Goal: Transaction & Acquisition: Purchase product/service

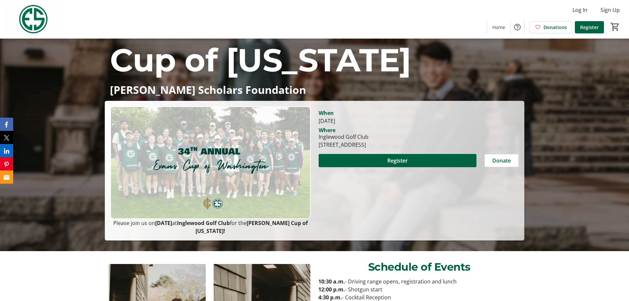
scroll to position [66, 0]
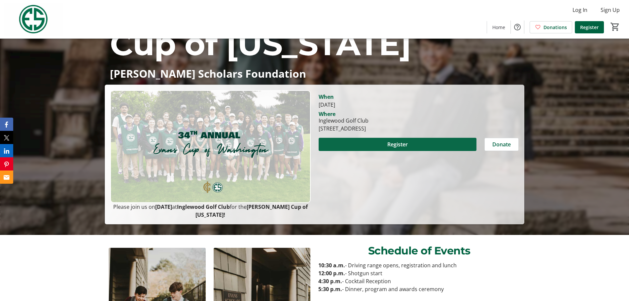
click at [391, 139] on span at bounding box center [398, 144] width 158 height 16
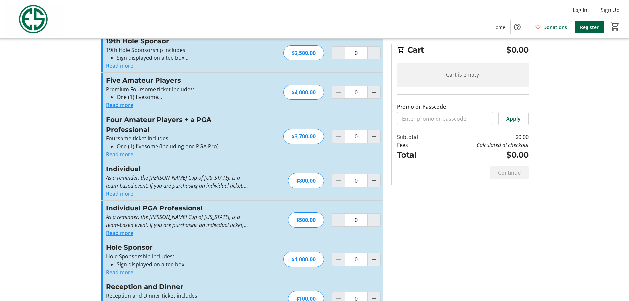
scroll to position [33, 0]
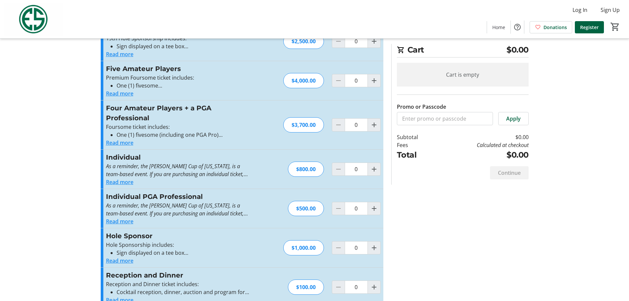
click at [118, 96] on button "Read more" at bounding box center [119, 93] width 27 height 8
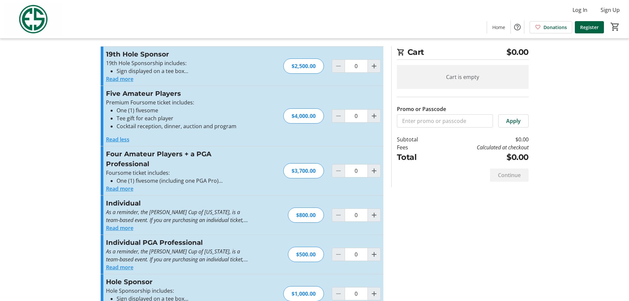
scroll to position [0, 0]
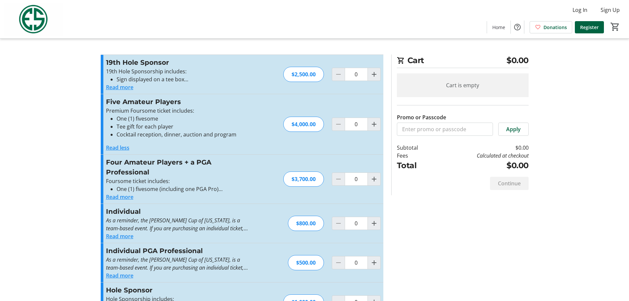
click at [115, 89] on button "Read more" at bounding box center [119, 87] width 27 height 8
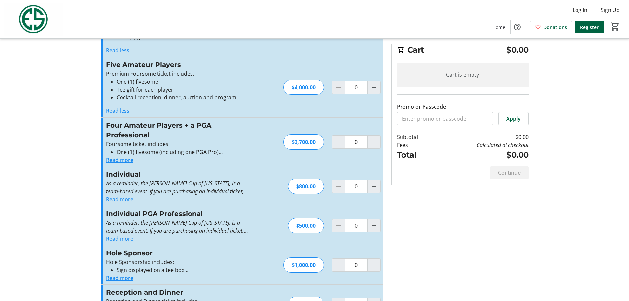
scroll to position [97, 0]
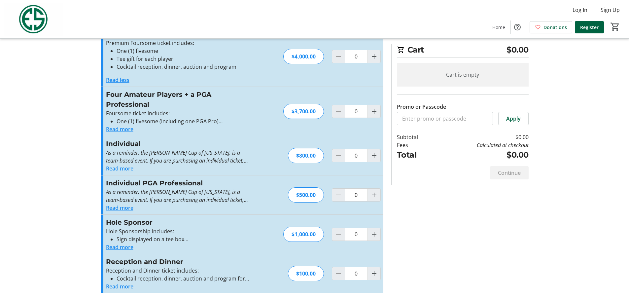
click at [121, 248] on button "Read more" at bounding box center [119, 247] width 27 height 8
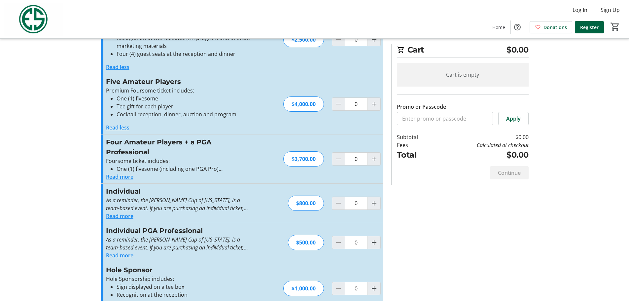
scroll to position [0, 0]
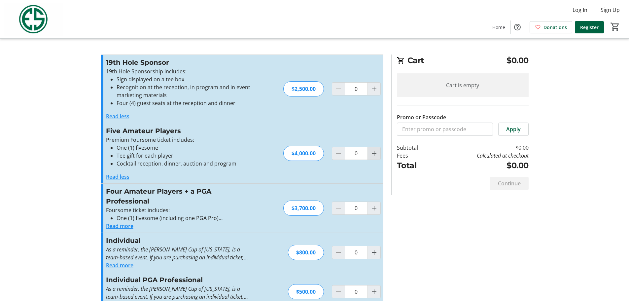
click at [376, 153] on mat-icon "Increment by one" at bounding box center [374, 153] width 8 height 8
type input "1"
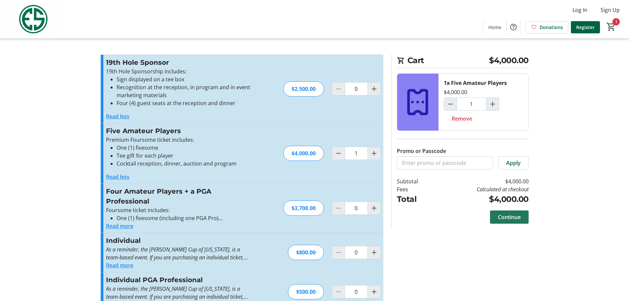
click at [514, 219] on span "Continue" at bounding box center [509, 217] width 23 height 8
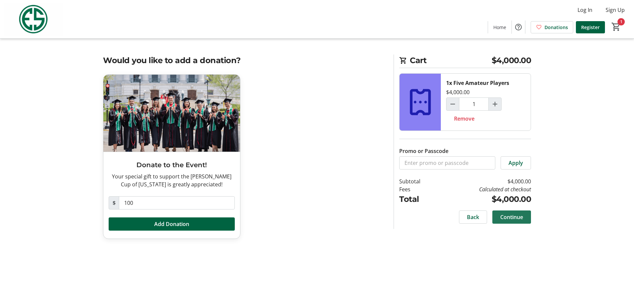
click at [514, 215] on span "Continue" at bounding box center [511, 217] width 23 height 8
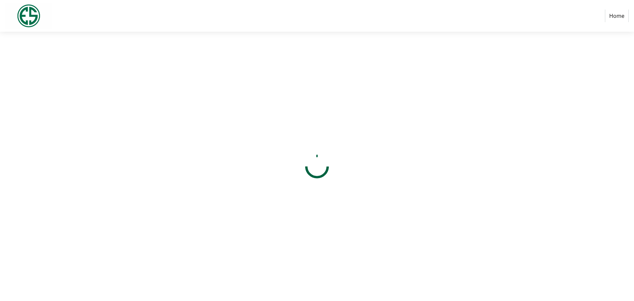
select select "US"
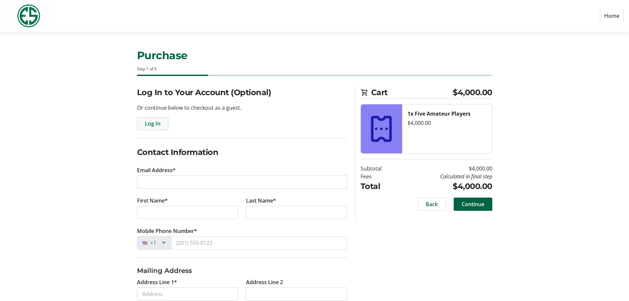
click at [166, 121] on span "button" at bounding box center [152, 124] width 31 height 16
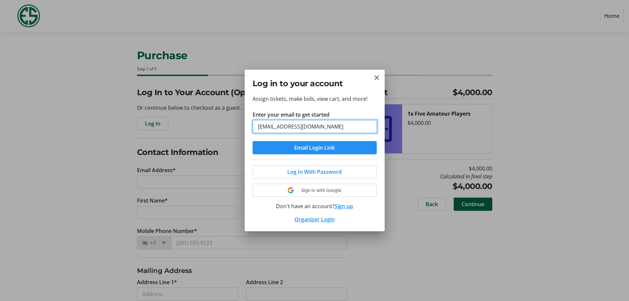
type input "dbarnett@rdbpllc.com"
click at [317, 144] on span "Email Login Link" at bounding box center [314, 148] width 41 height 8
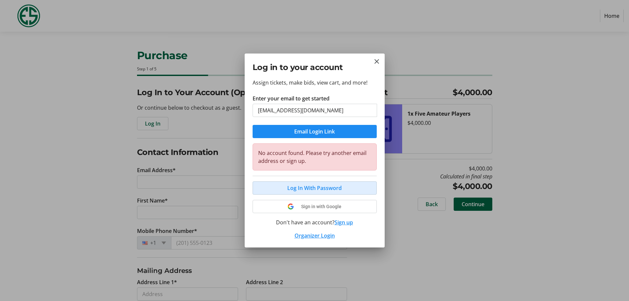
click at [296, 185] on span "Log In With Password" at bounding box center [314, 188] width 54 height 8
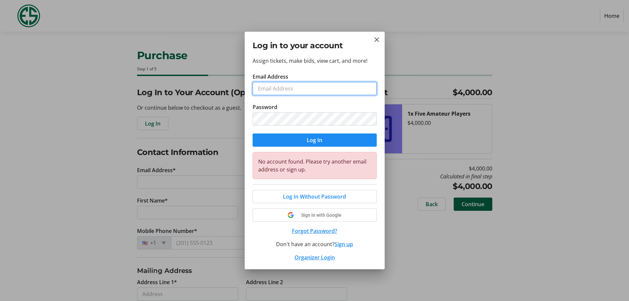
click at [270, 93] on input "Email Address" at bounding box center [315, 88] width 124 height 13
click at [310, 230] on div "Log In Without Password Sign in with Google Forgot Password? Don't have an acco…" at bounding box center [315, 222] width 124 height 77
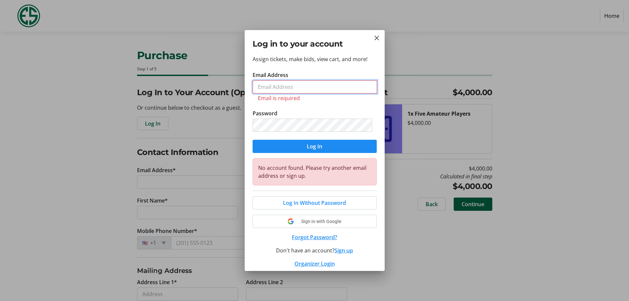
click at [285, 89] on input "Email Address" at bounding box center [315, 86] width 124 height 13
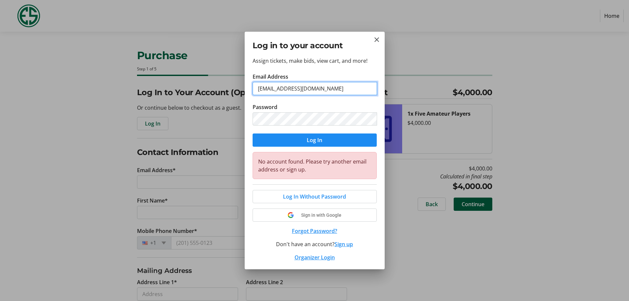
type input "dbarnett@rdbpllc.com"
click at [312, 231] on button "Forgot Password?" at bounding box center [315, 231] width 124 height 8
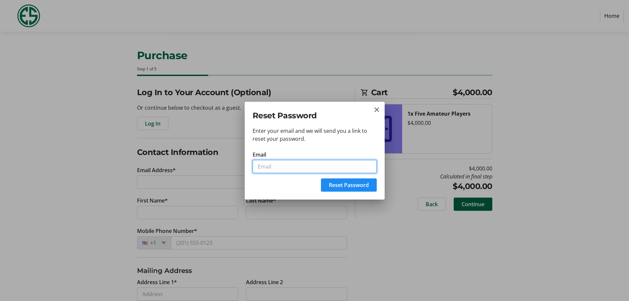
click at [295, 170] on input "Email" at bounding box center [315, 166] width 124 height 13
type input "dbarnett@rdbpllc.com"
click at [334, 184] on span "Reset Password" at bounding box center [349, 185] width 40 height 8
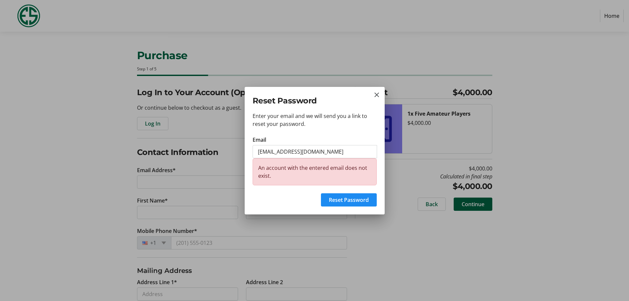
click at [409, 223] on div at bounding box center [314, 150] width 629 height 301
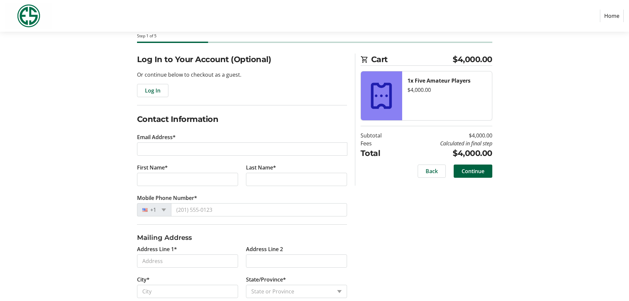
scroll to position [66, 0]
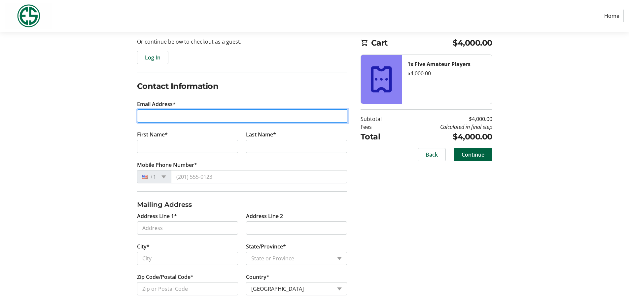
click at [157, 118] on input "Email Address*" at bounding box center [242, 115] width 210 height 13
type input "dbarnett@rdbpllc.com"
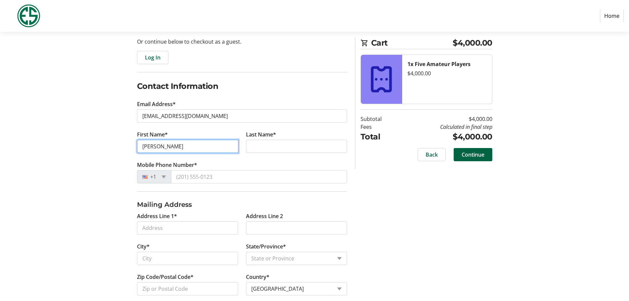
type input "Dean"
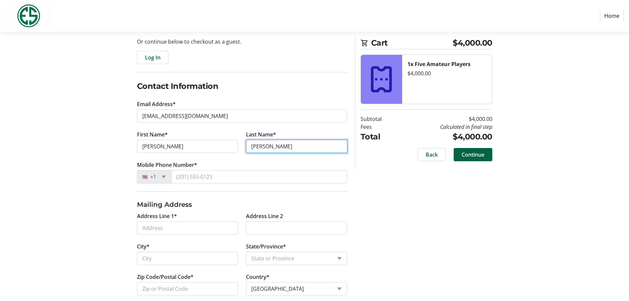
type input "Barnett"
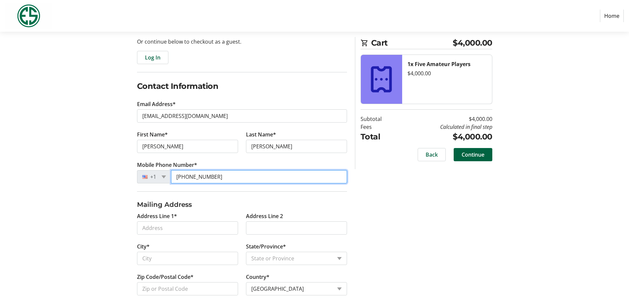
type input "(206) 669-1248"
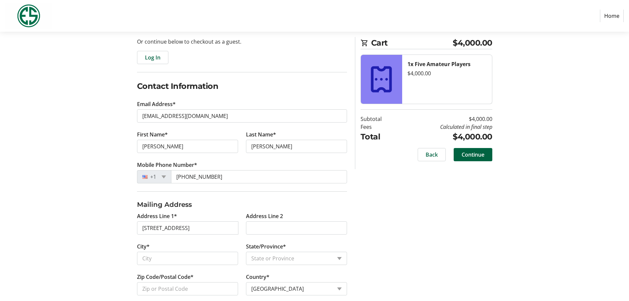
type input "2311 North 45th Street"
type input "Seattle"
select select "WA"
type input "98103"
click at [262, 230] on input "Address Line 2" at bounding box center [296, 227] width 101 height 13
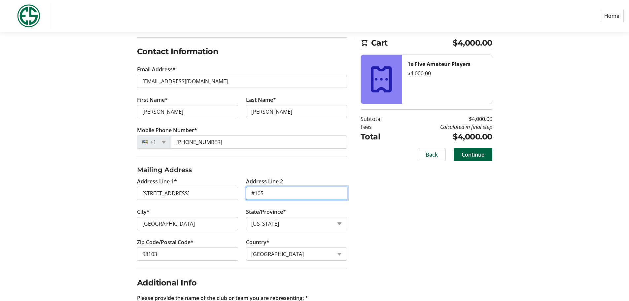
scroll to position [132, 0]
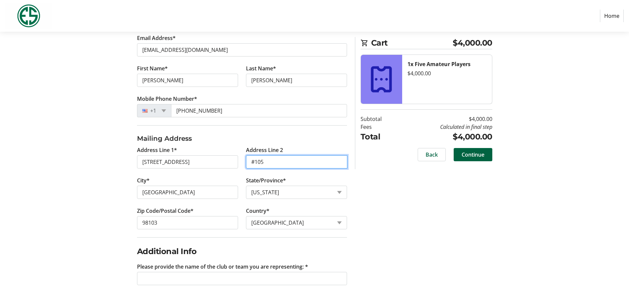
type input "#105"
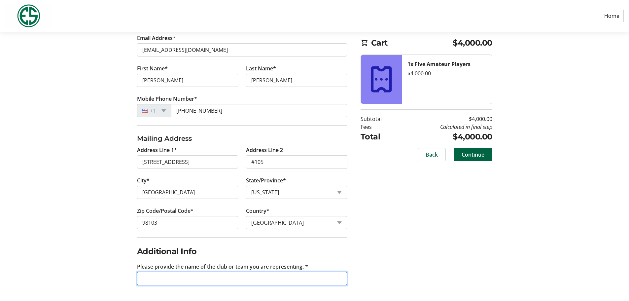
click at [162, 275] on input "Please provide the name of the club or team you are representing: *" at bounding box center [242, 278] width 210 height 13
type input "Inglewood Golf Club"
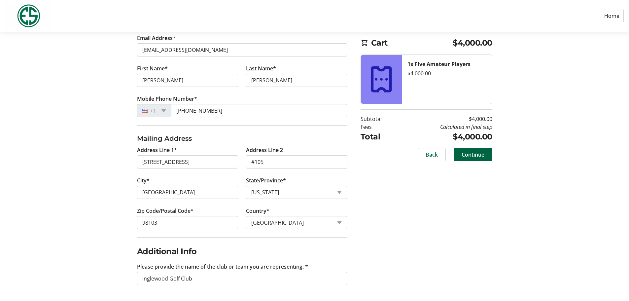
click at [456, 236] on div "Log In to Your Account (Optional) Or continue below to checkout as a guest. Log…" at bounding box center [315, 127] width 436 height 346
click at [481, 154] on span "Continue" at bounding box center [473, 155] width 23 height 8
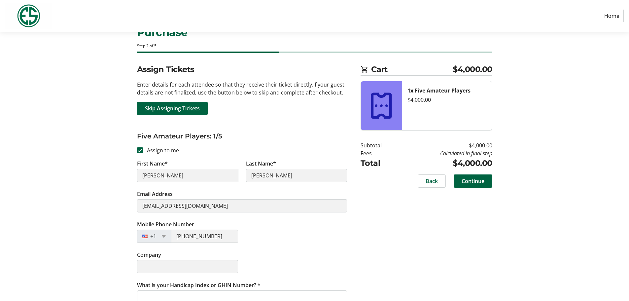
scroll to position [33, 0]
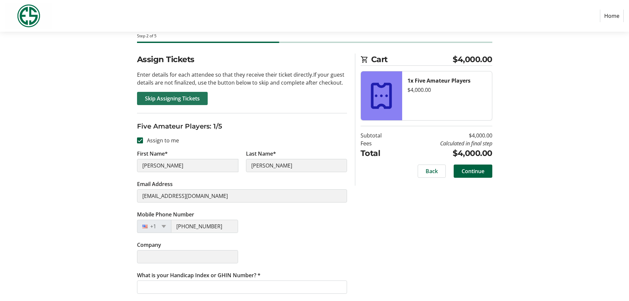
click at [167, 97] on span "Skip Assigning Tickets" at bounding box center [172, 98] width 55 height 8
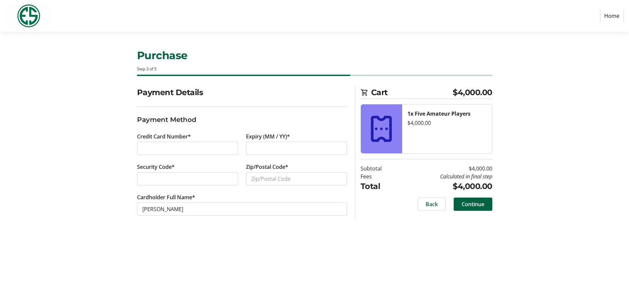
click at [153, 142] on div at bounding box center [187, 148] width 101 height 13
type input "98103"
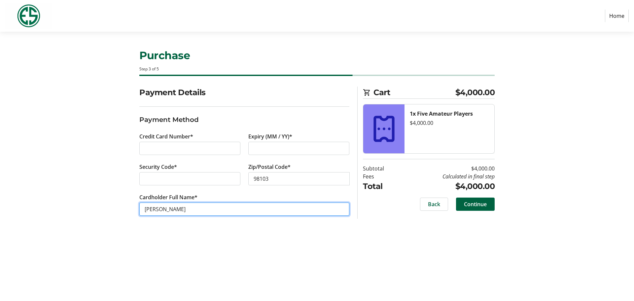
click at [166, 209] on input "Reginald Barnett" at bounding box center [244, 208] width 210 height 13
type input "Reginald Barnett"
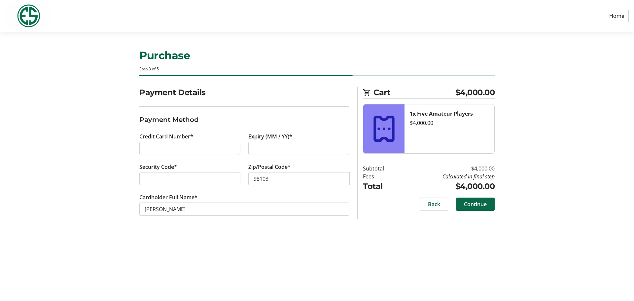
click at [472, 205] on span "Continue" at bounding box center [475, 204] width 23 height 8
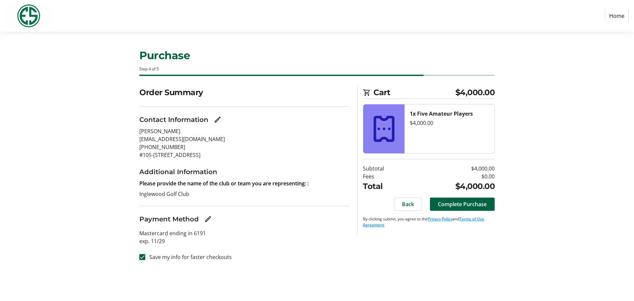
click at [143, 260] on div at bounding box center [142, 257] width 16 height 16
checkbox input "false"
click at [460, 207] on span "Complete Purchase" at bounding box center [462, 204] width 49 height 8
